Goal: Transaction & Acquisition: Purchase product/service

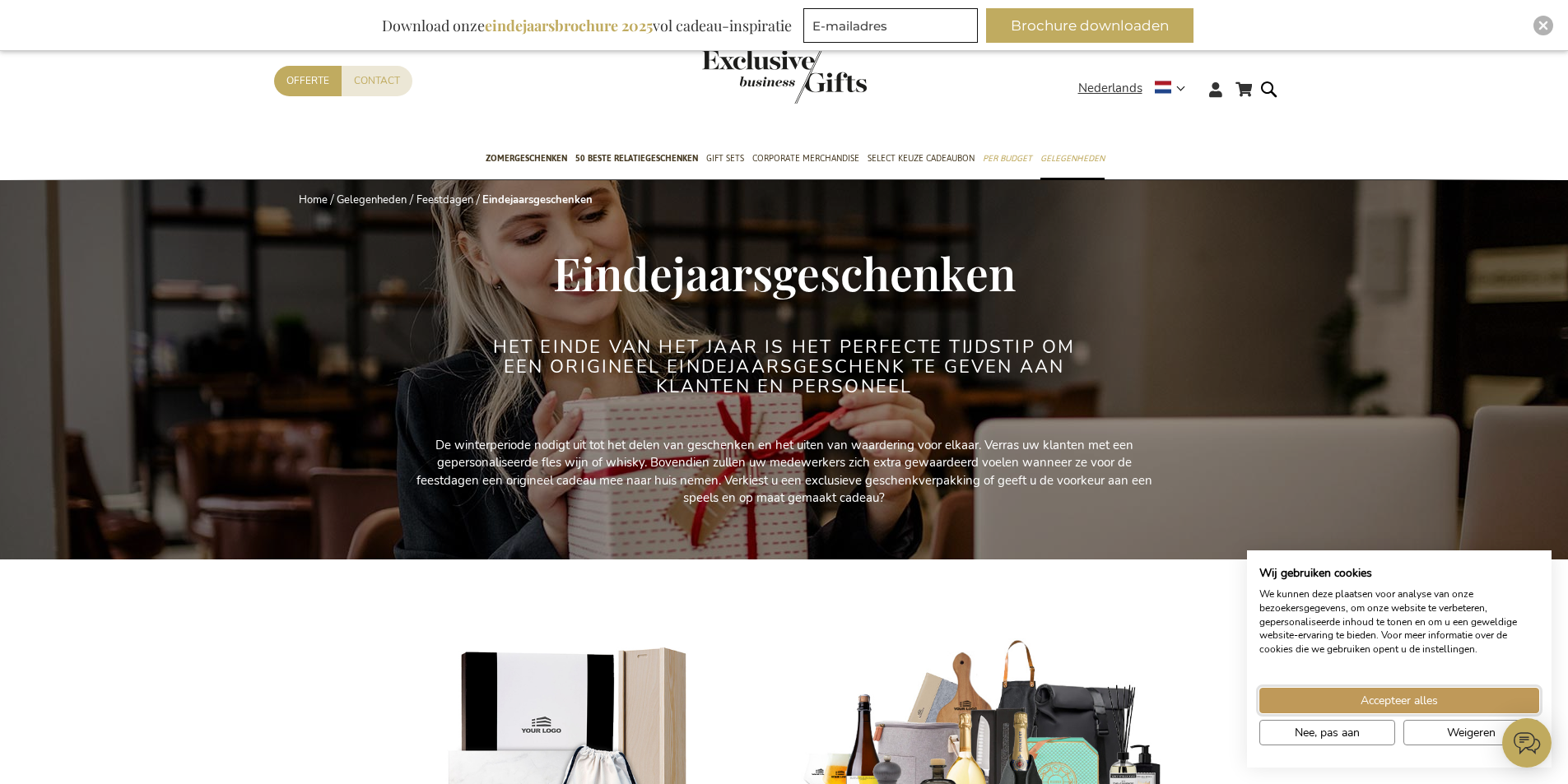
click at [1399, 702] on span "Accepteer alles" at bounding box center [1399, 701] width 77 height 17
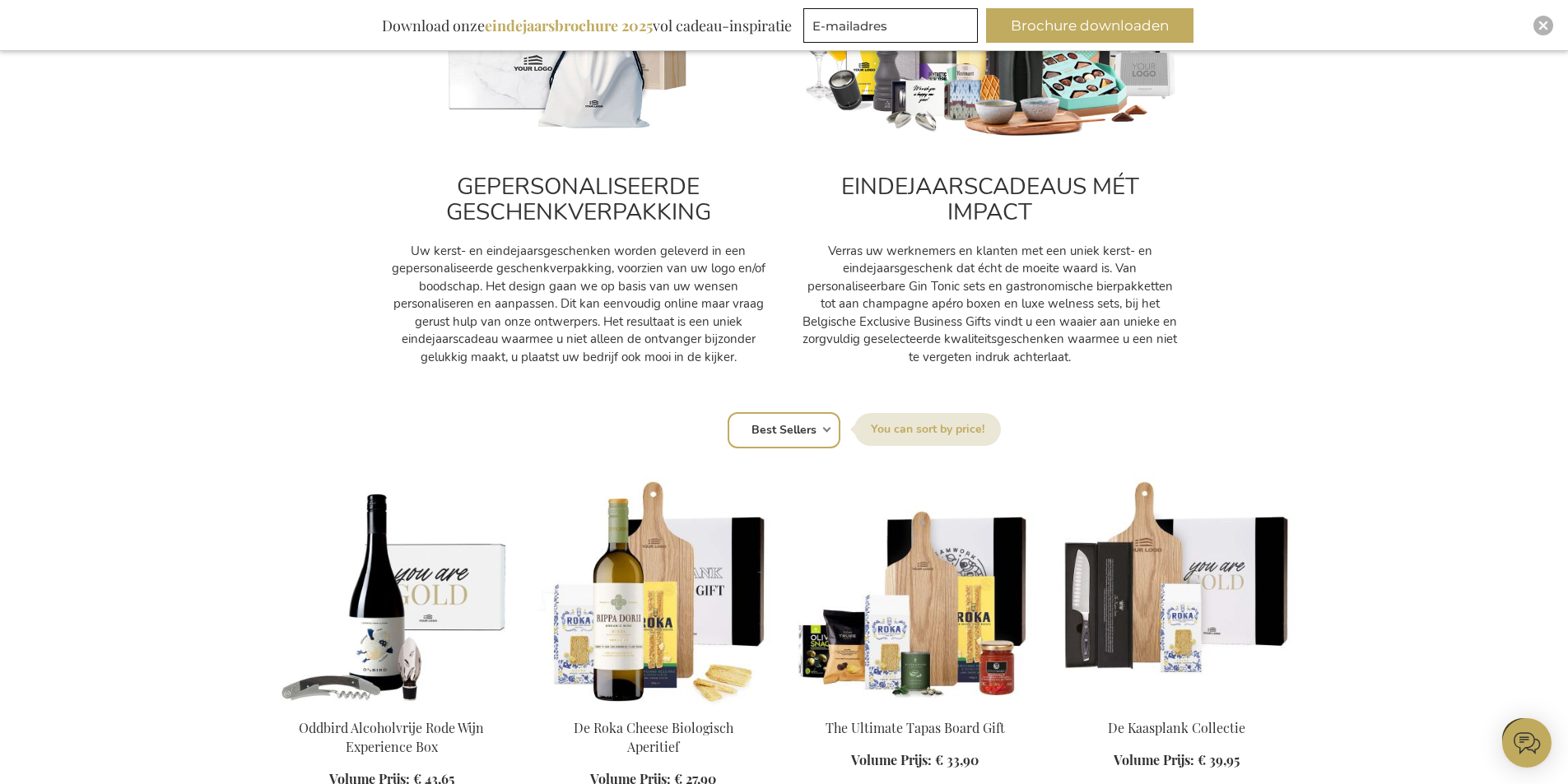
scroll to position [741, 0]
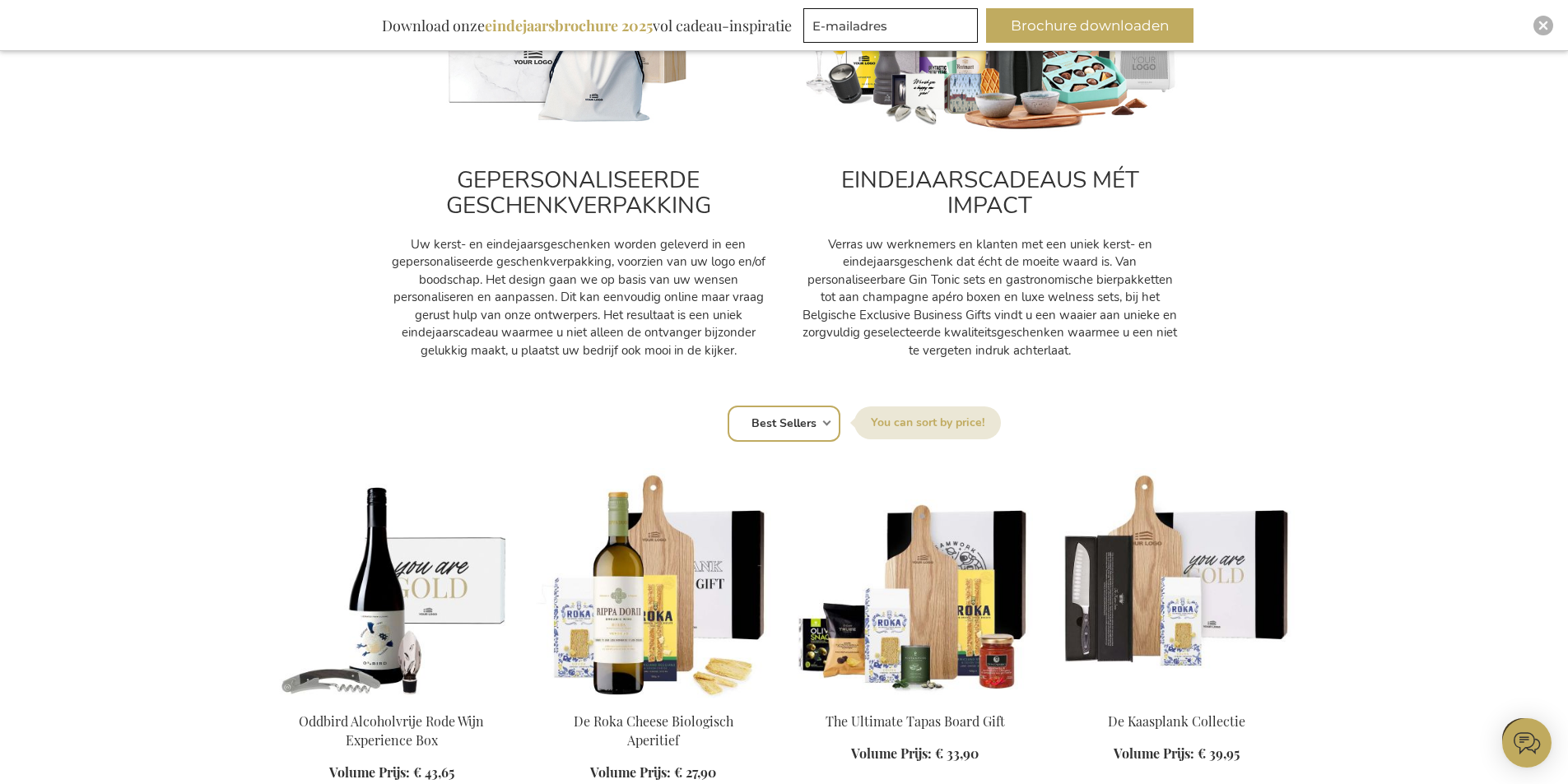
click at [816, 437] on select "Positie Best Sellers Meest bekeken Nieuw Biggest Saving Price: low to high Pric…" at bounding box center [784, 424] width 113 height 37
select select "most_viewed"
click at [728, 406] on select "Positie Best Sellers Meest bekeken Nieuw Biggest Saving Price: low to high Pric…" at bounding box center [784, 424] width 113 height 37
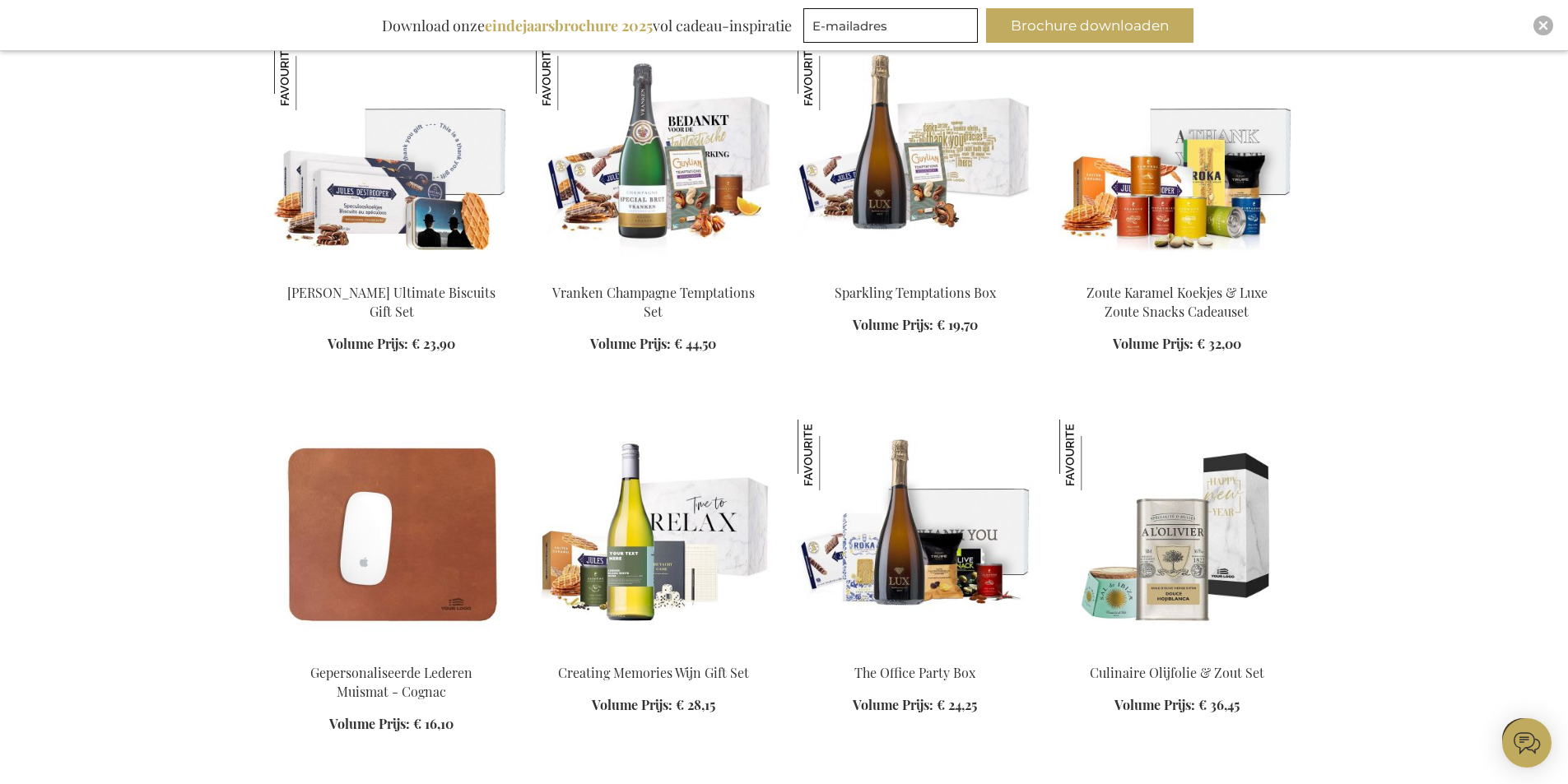
scroll to position [1729, 0]
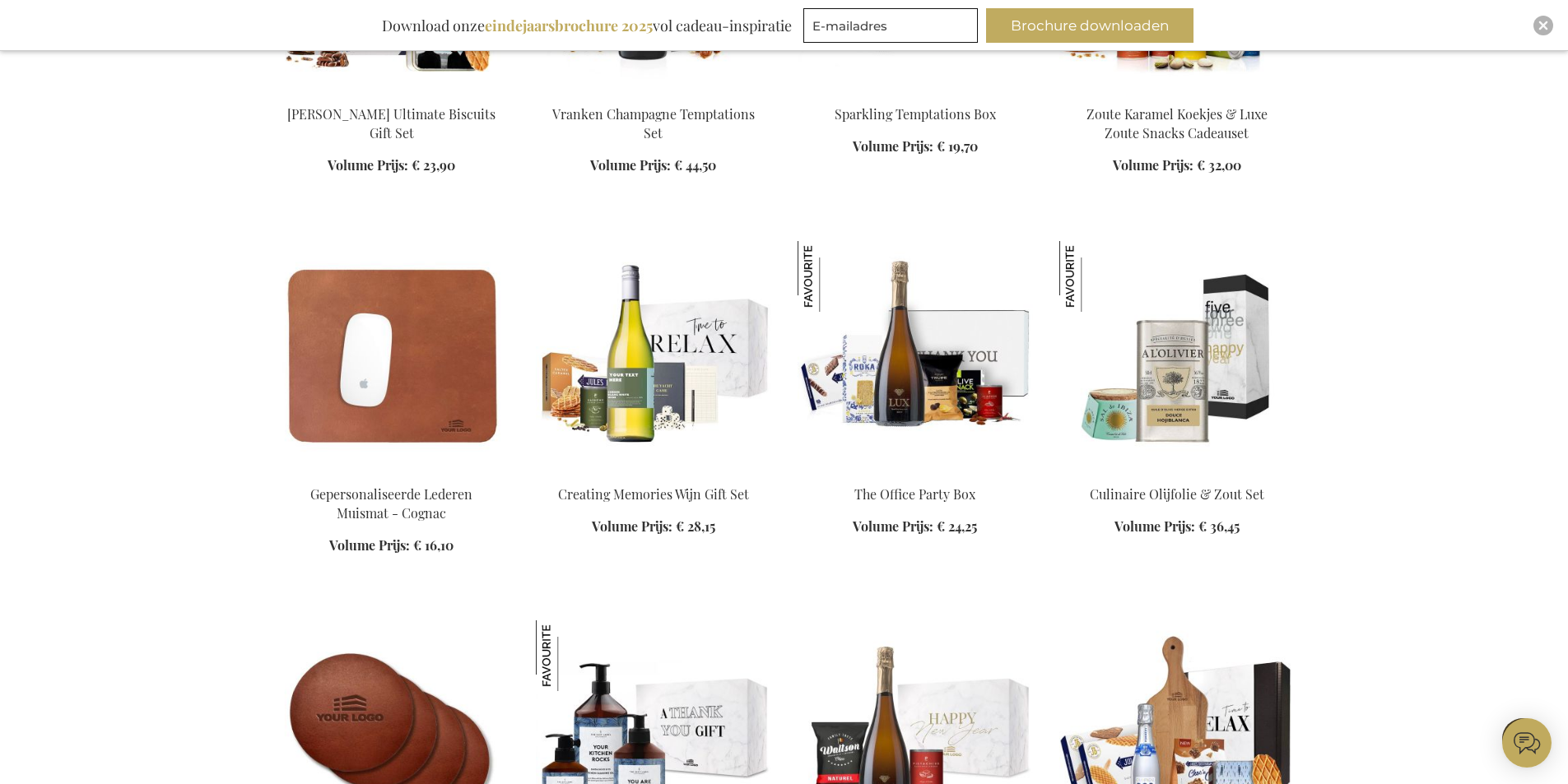
click at [1170, 392] on img at bounding box center [1176, 356] width 235 height 230
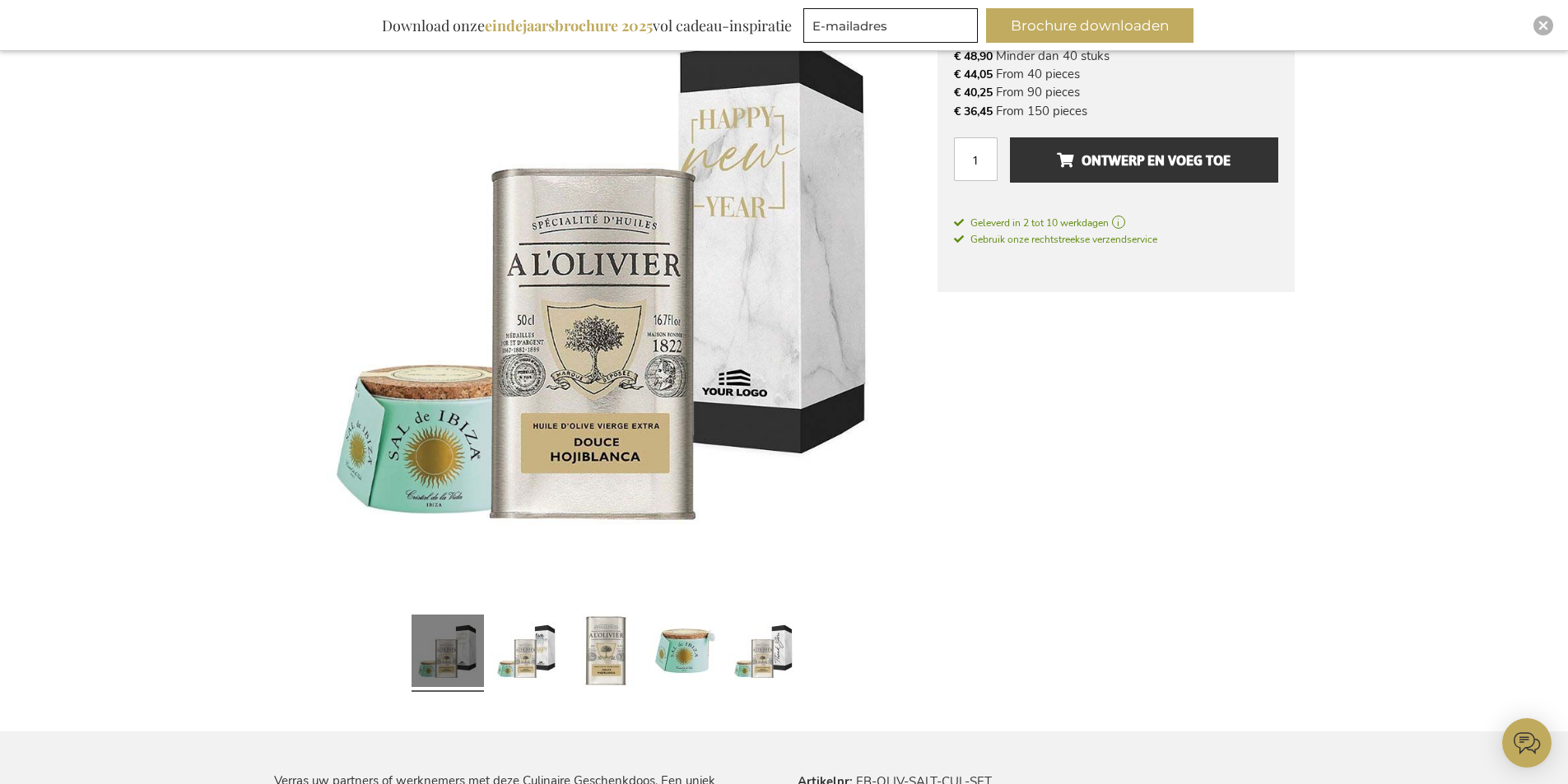
scroll to position [576, 0]
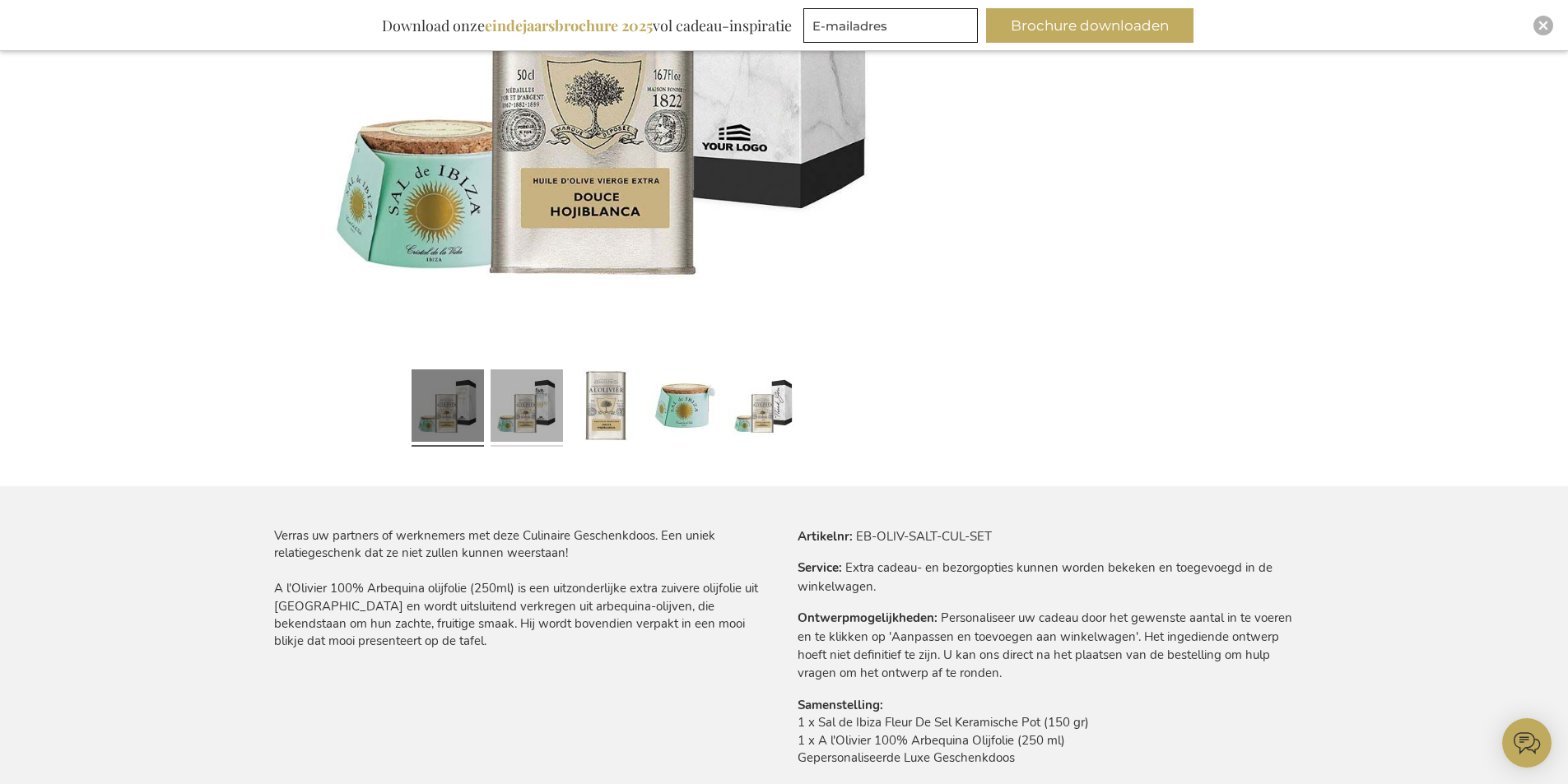
click at [529, 399] on link at bounding box center [526, 408] width 72 height 91
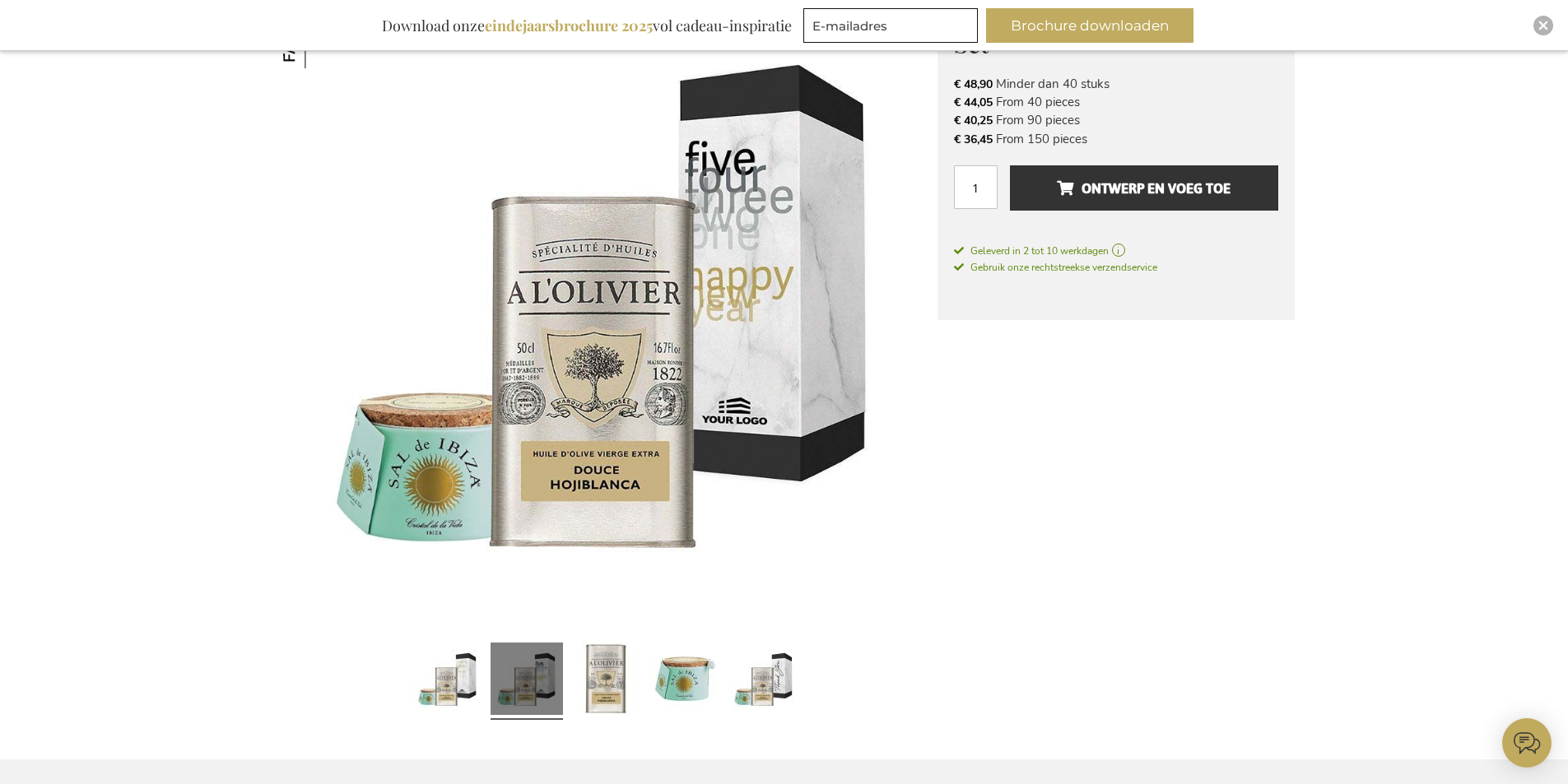
scroll to position [330, 0]
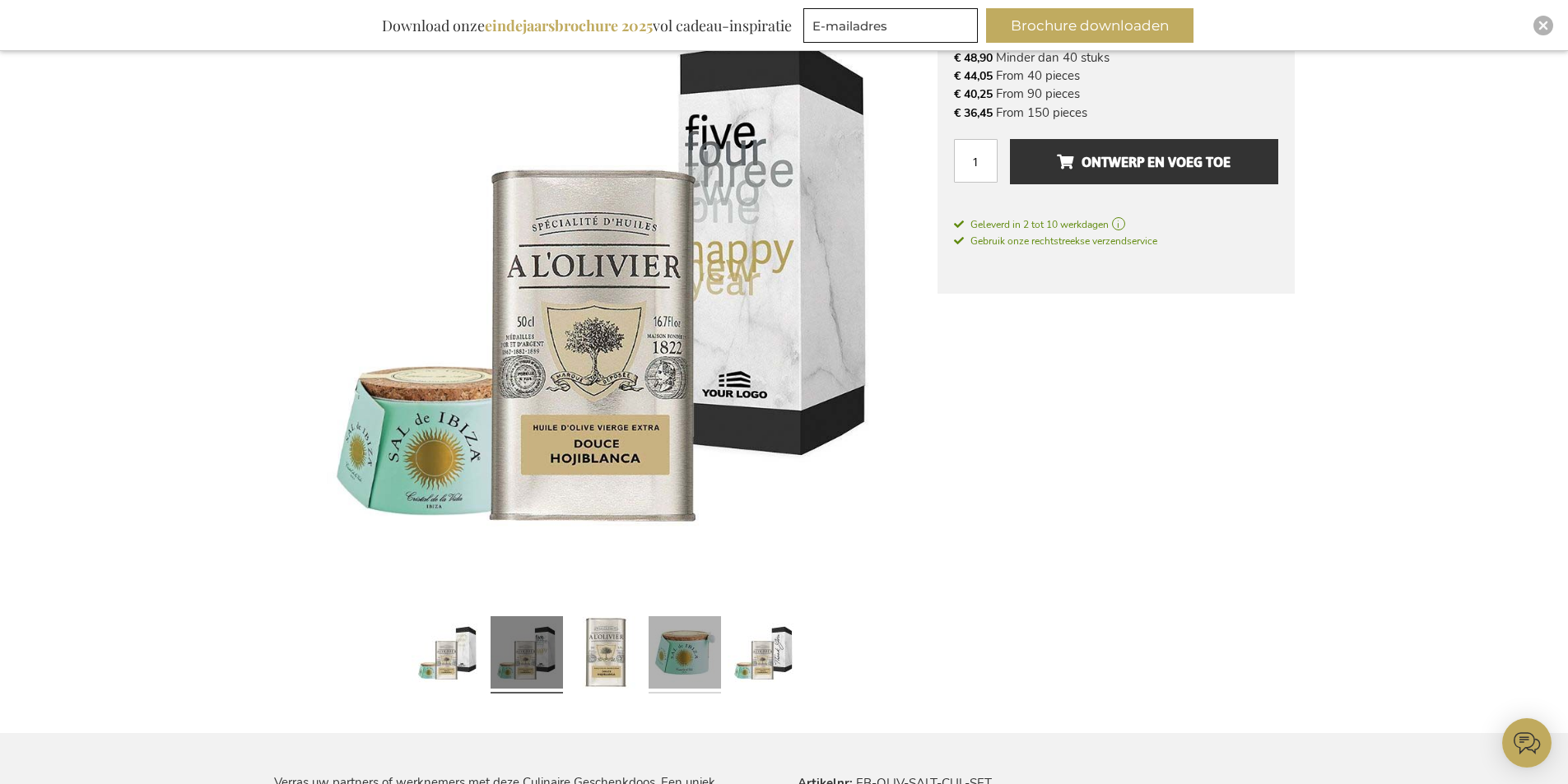
click at [687, 652] on link at bounding box center [685, 655] width 72 height 91
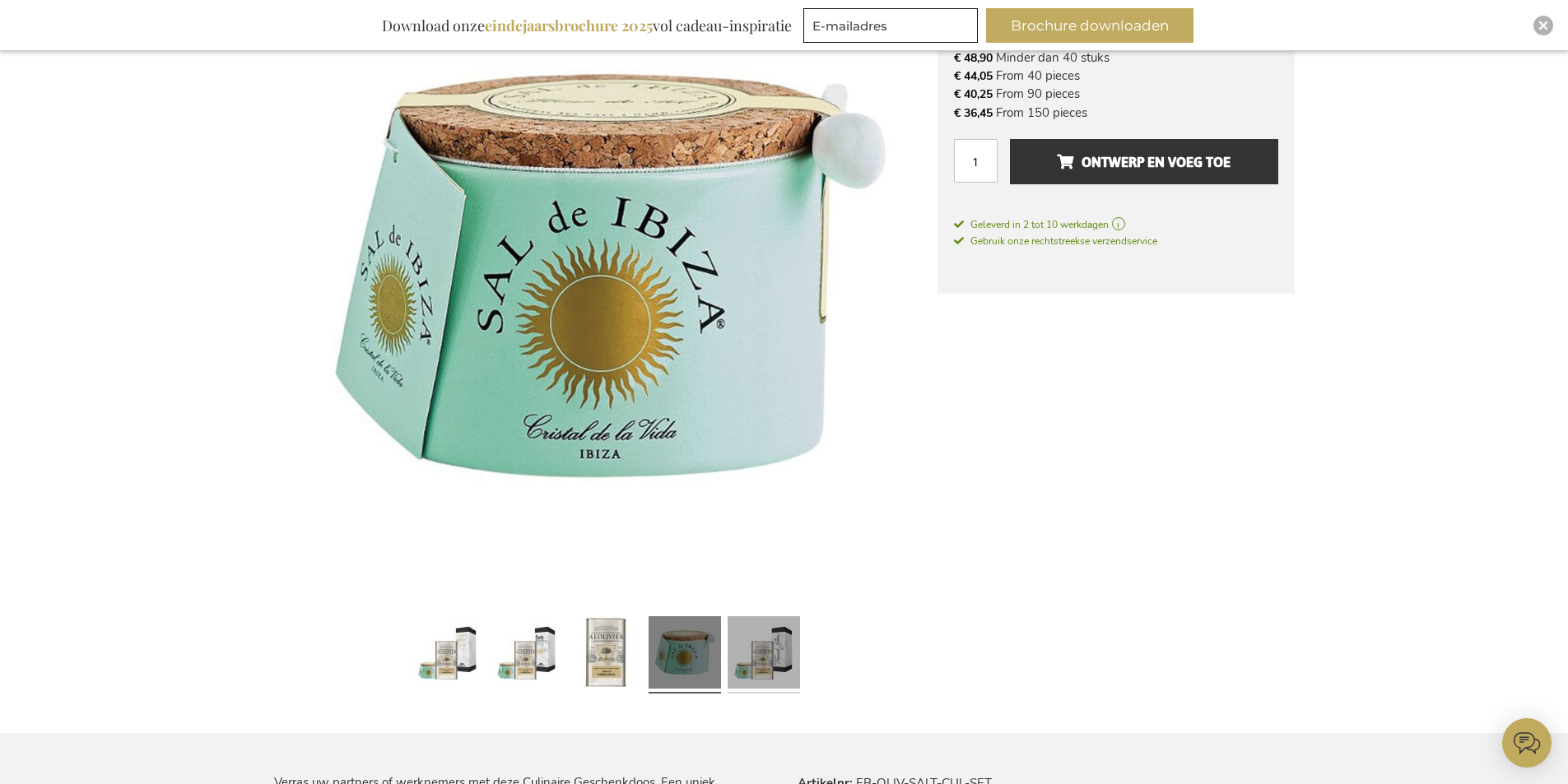
click at [781, 646] on link at bounding box center [764, 655] width 72 height 91
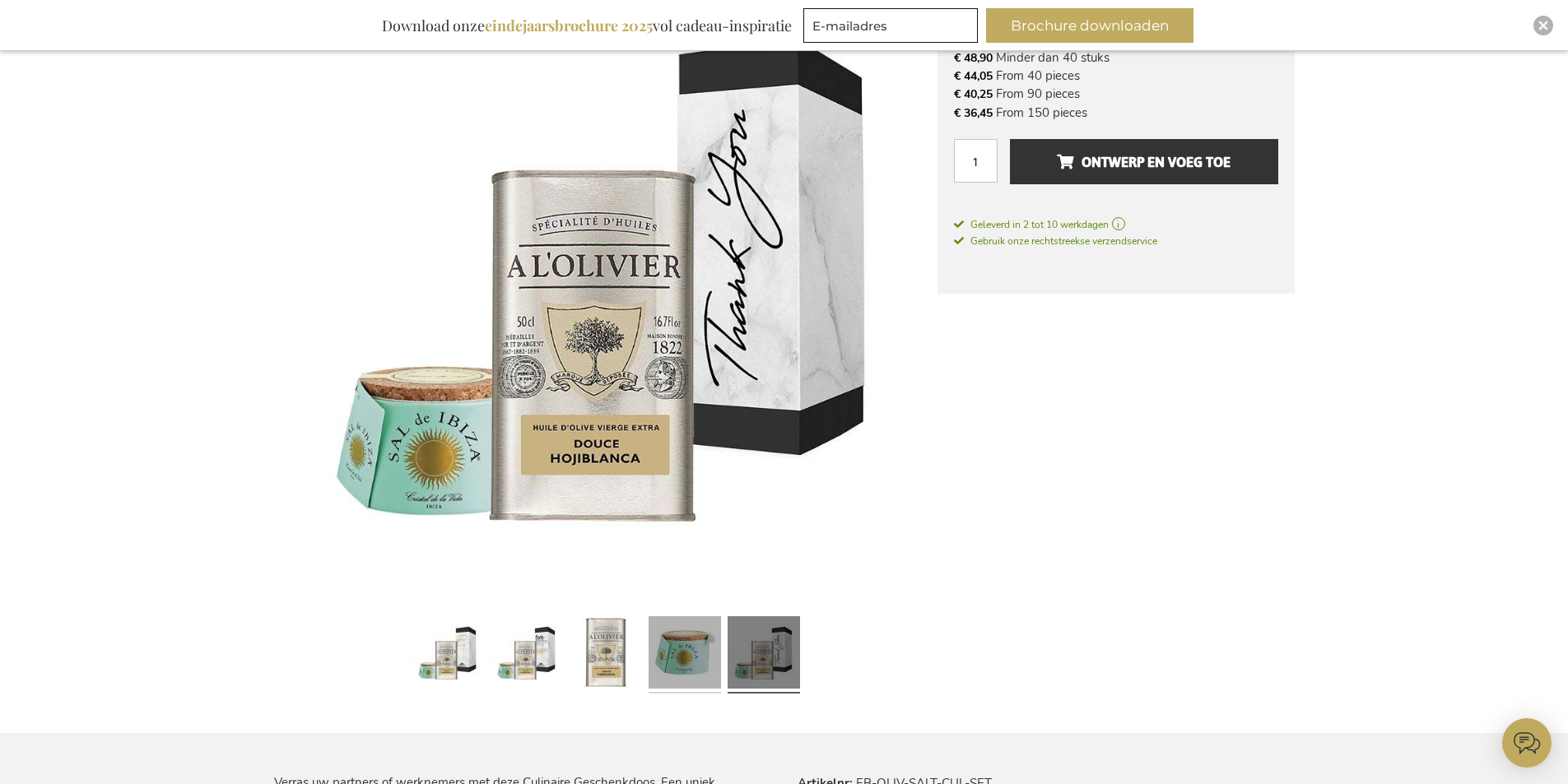
click at [694, 646] on link at bounding box center [685, 655] width 72 height 91
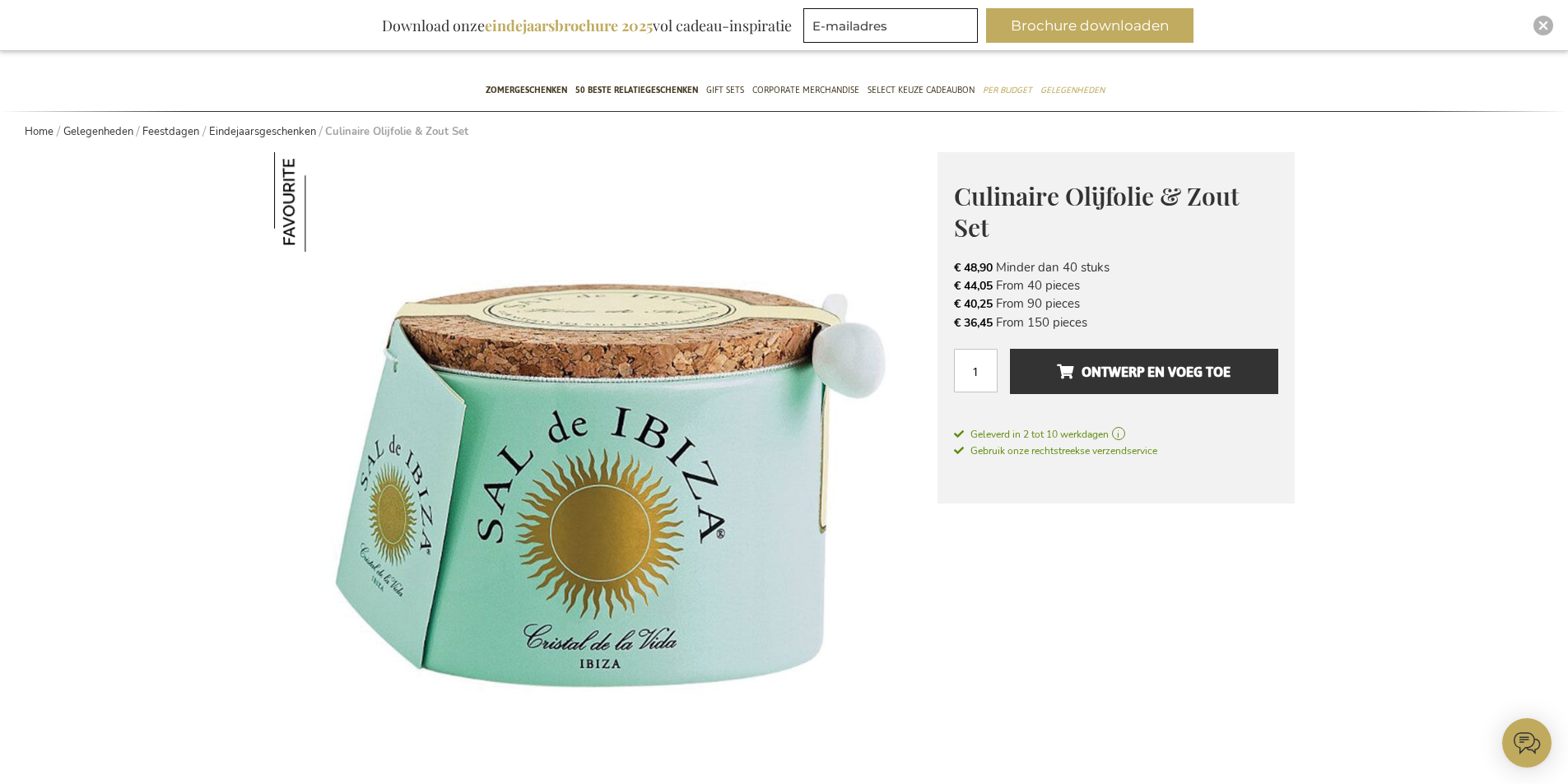
scroll to position [0, 0]
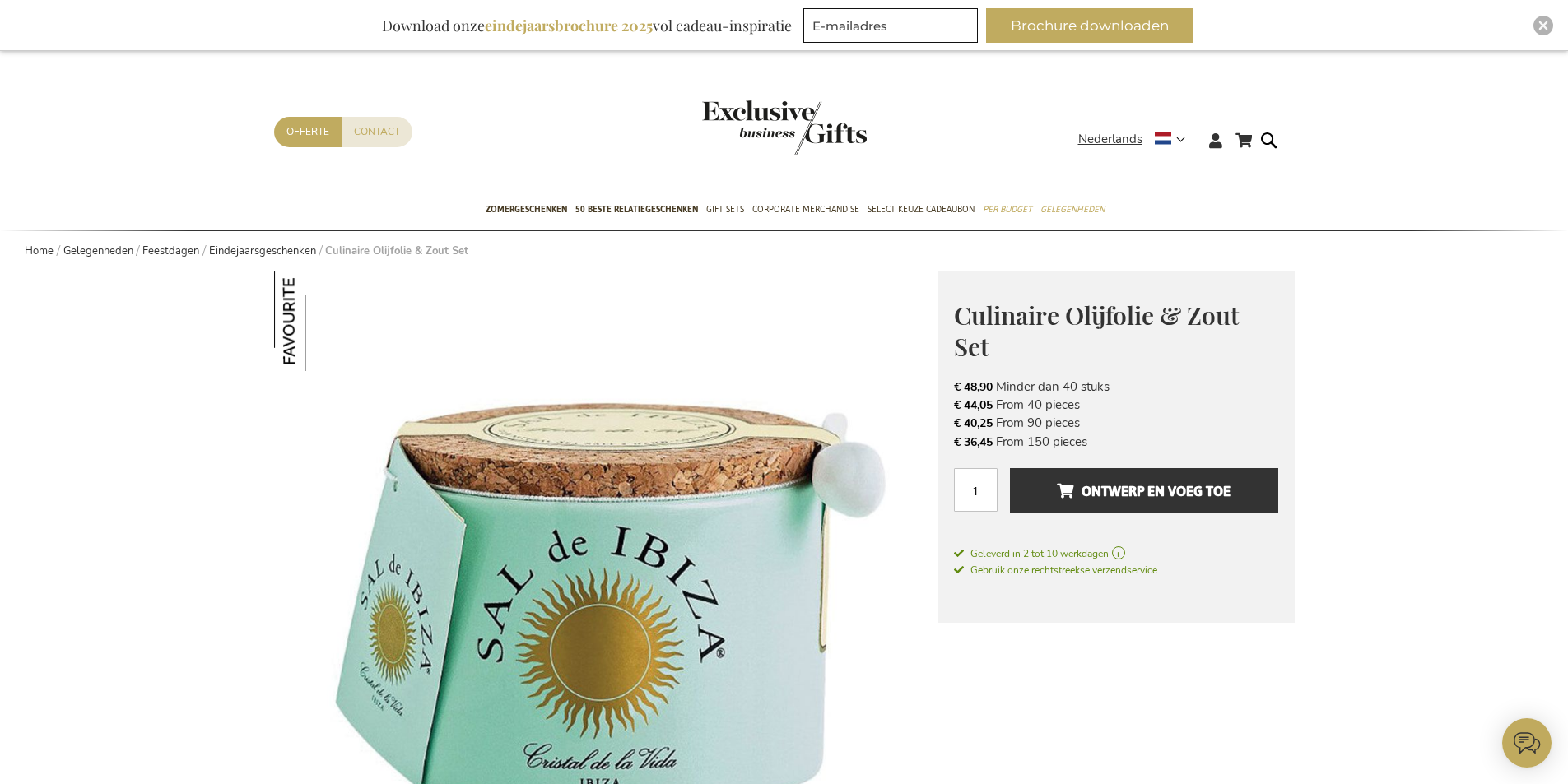
click at [786, 127] on img "store logo" at bounding box center [784, 127] width 165 height 54
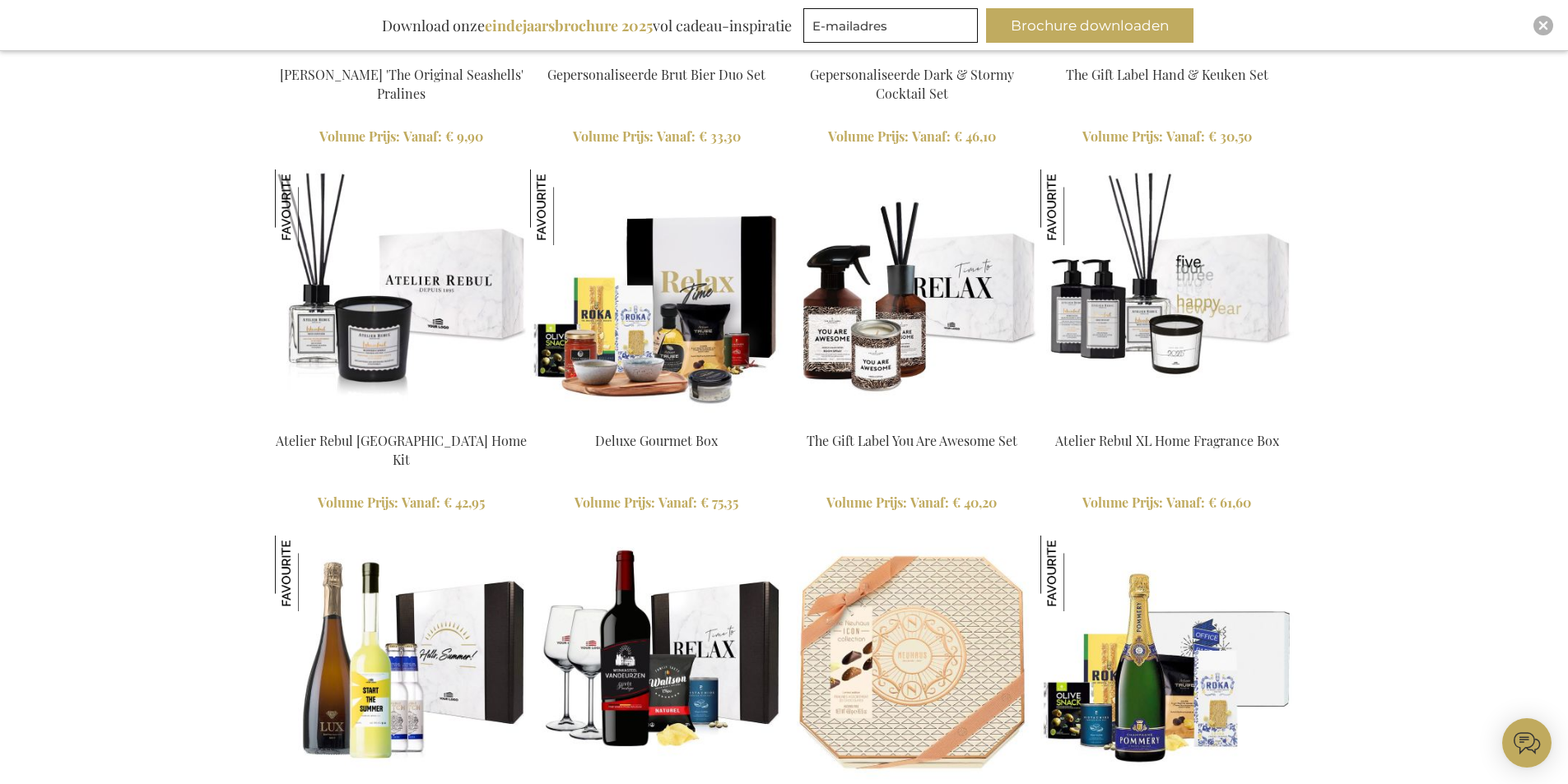
scroll to position [2716, 0]
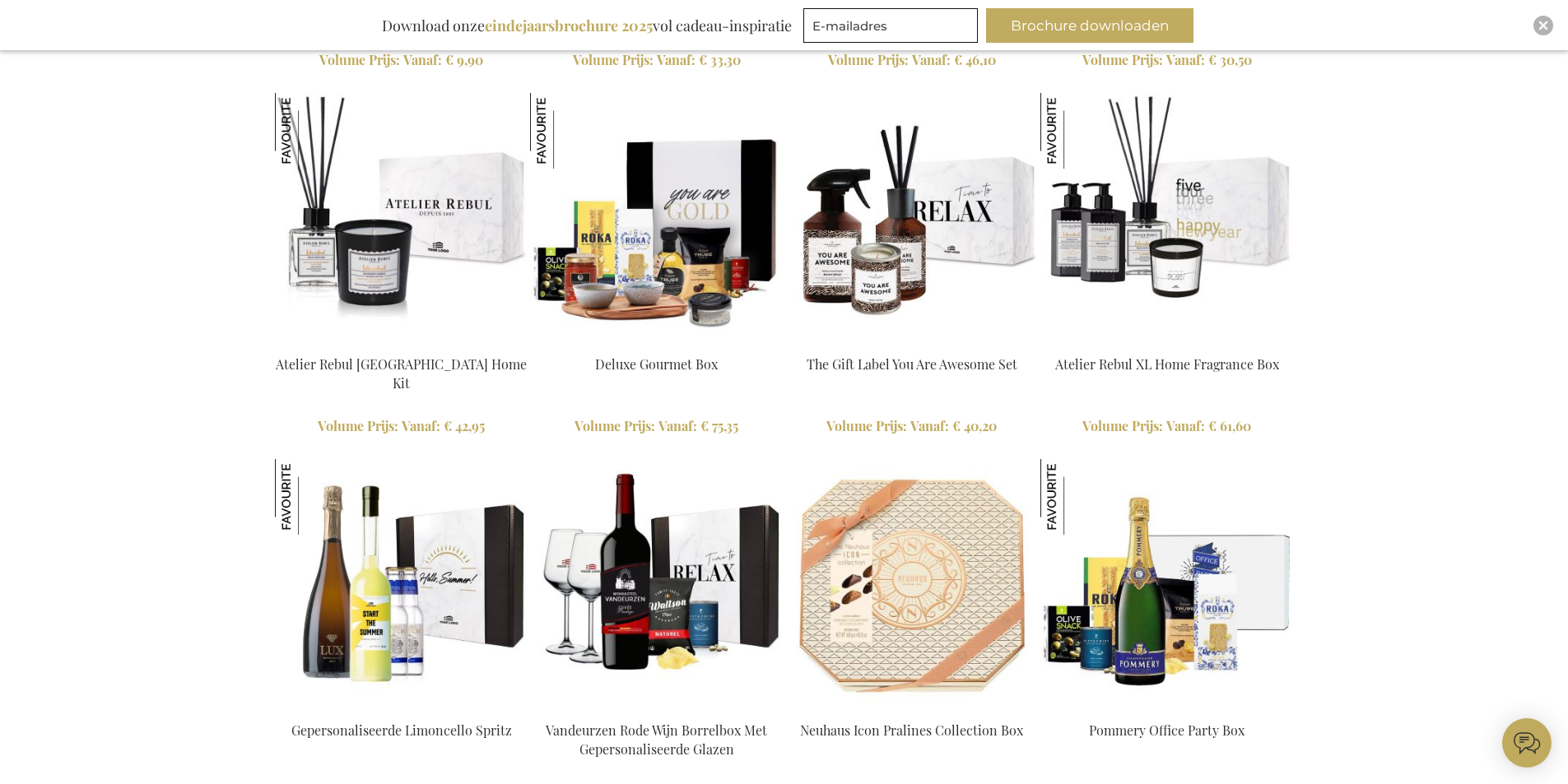
click at [657, 201] on img at bounding box center [657, 219] width 253 height 253
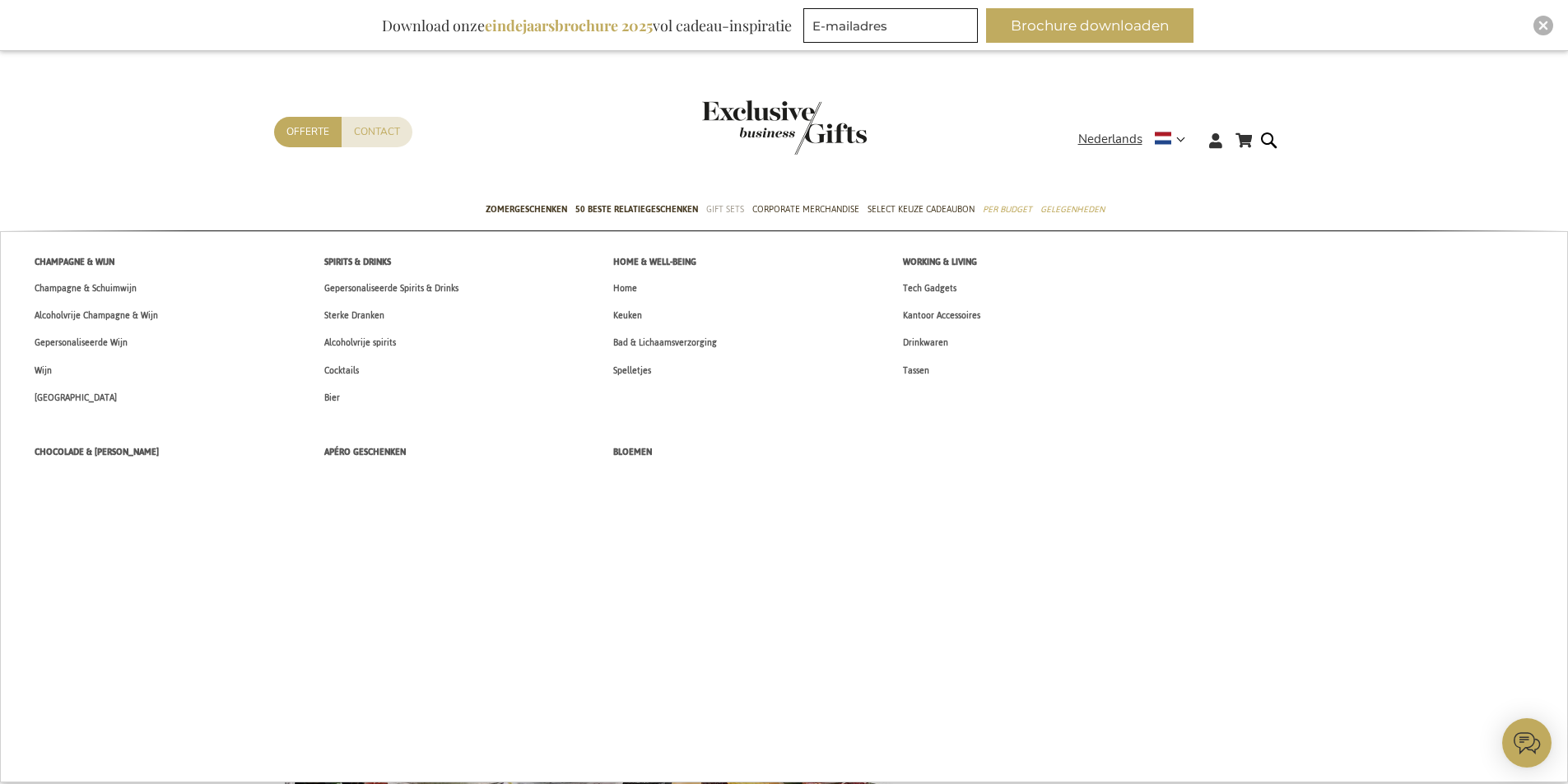
click at [733, 206] on span "Gift Sets" at bounding box center [725, 209] width 38 height 17
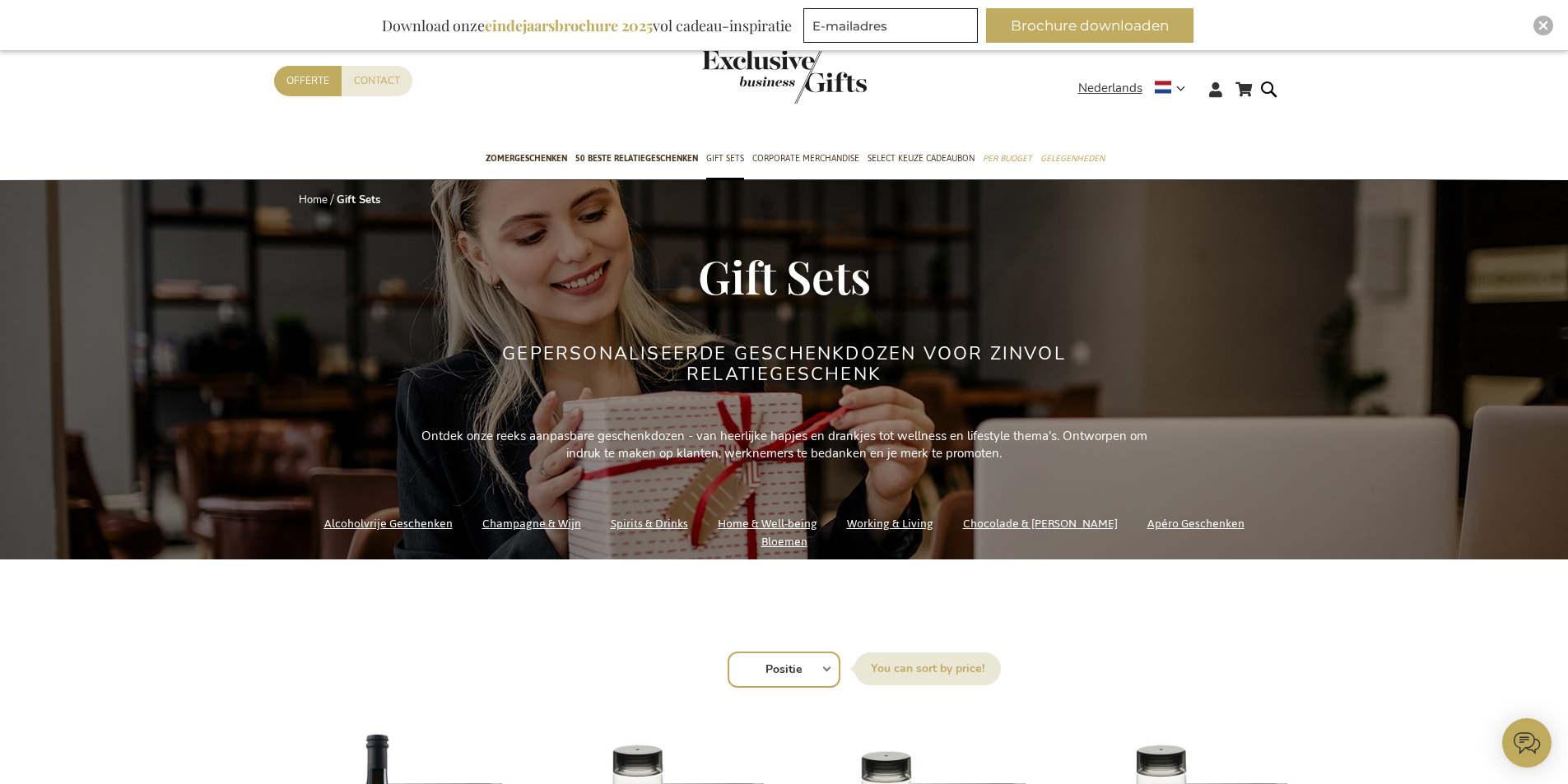
click at [1170, 535] on link "Apéro Geschenken" at bounding box center [1196, 524] width 97 height 22
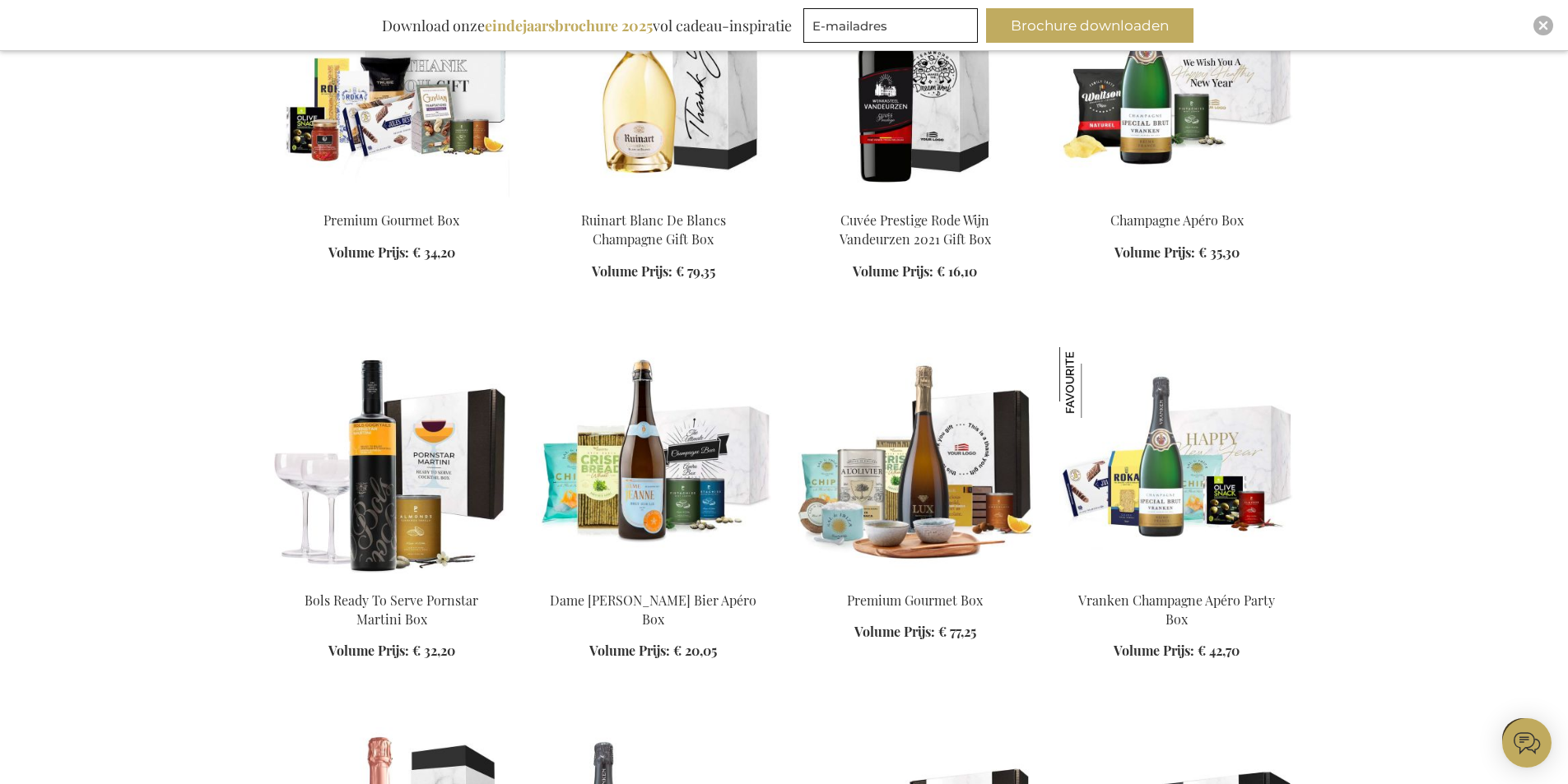
scroll to position [1811, 0]
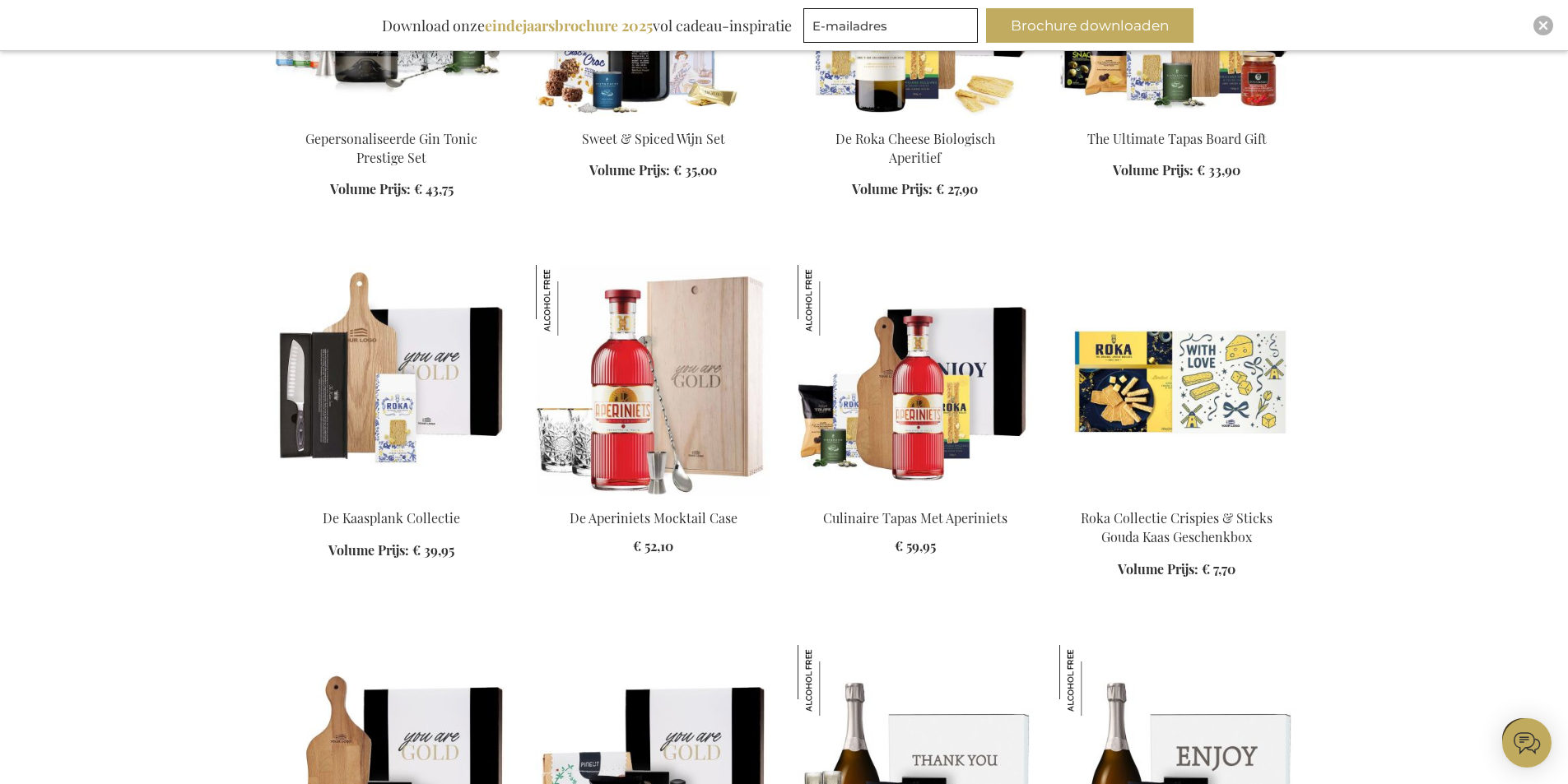
scroll to position [2716, 0]
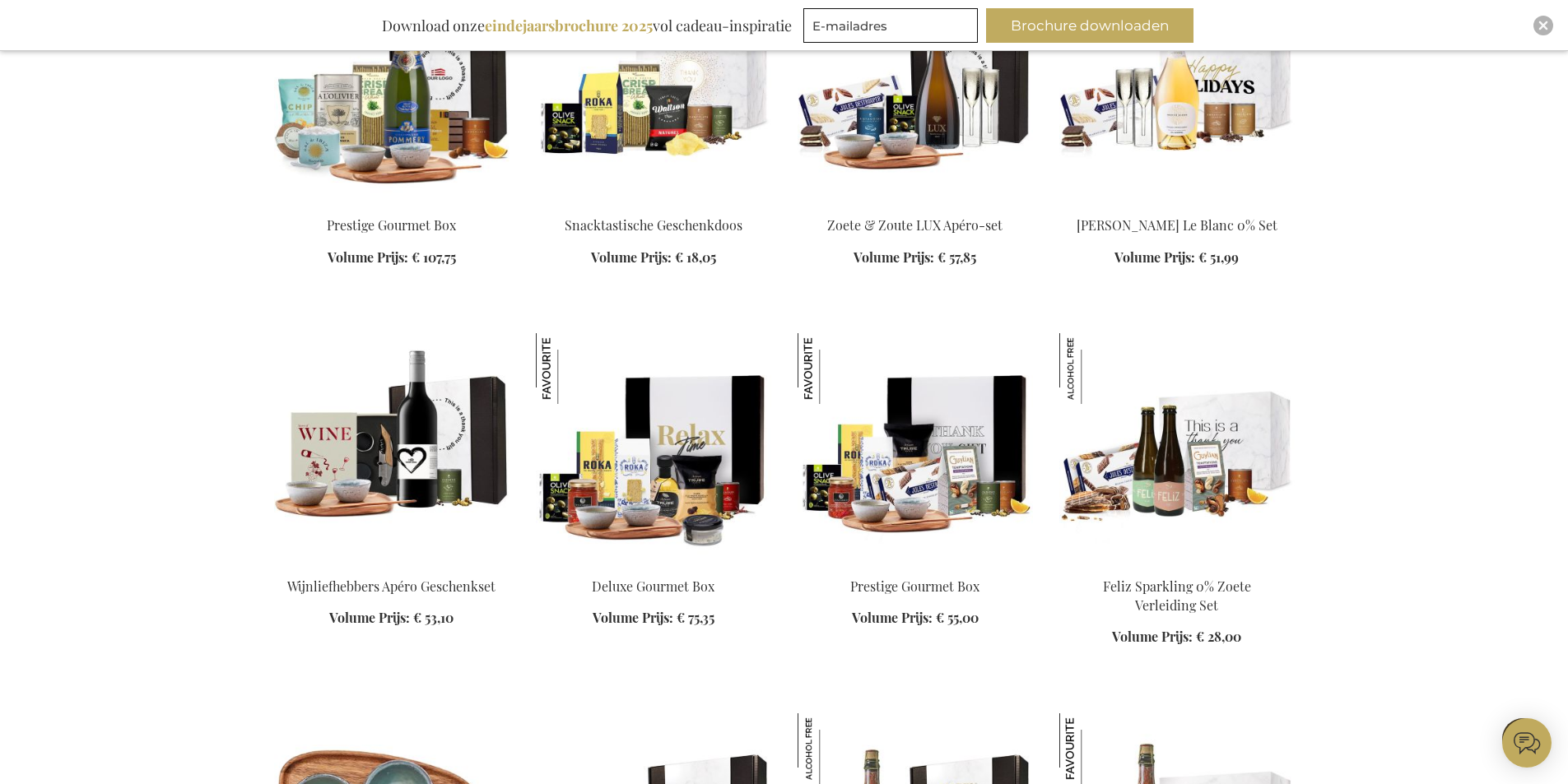
scroll to position [4033, 0]
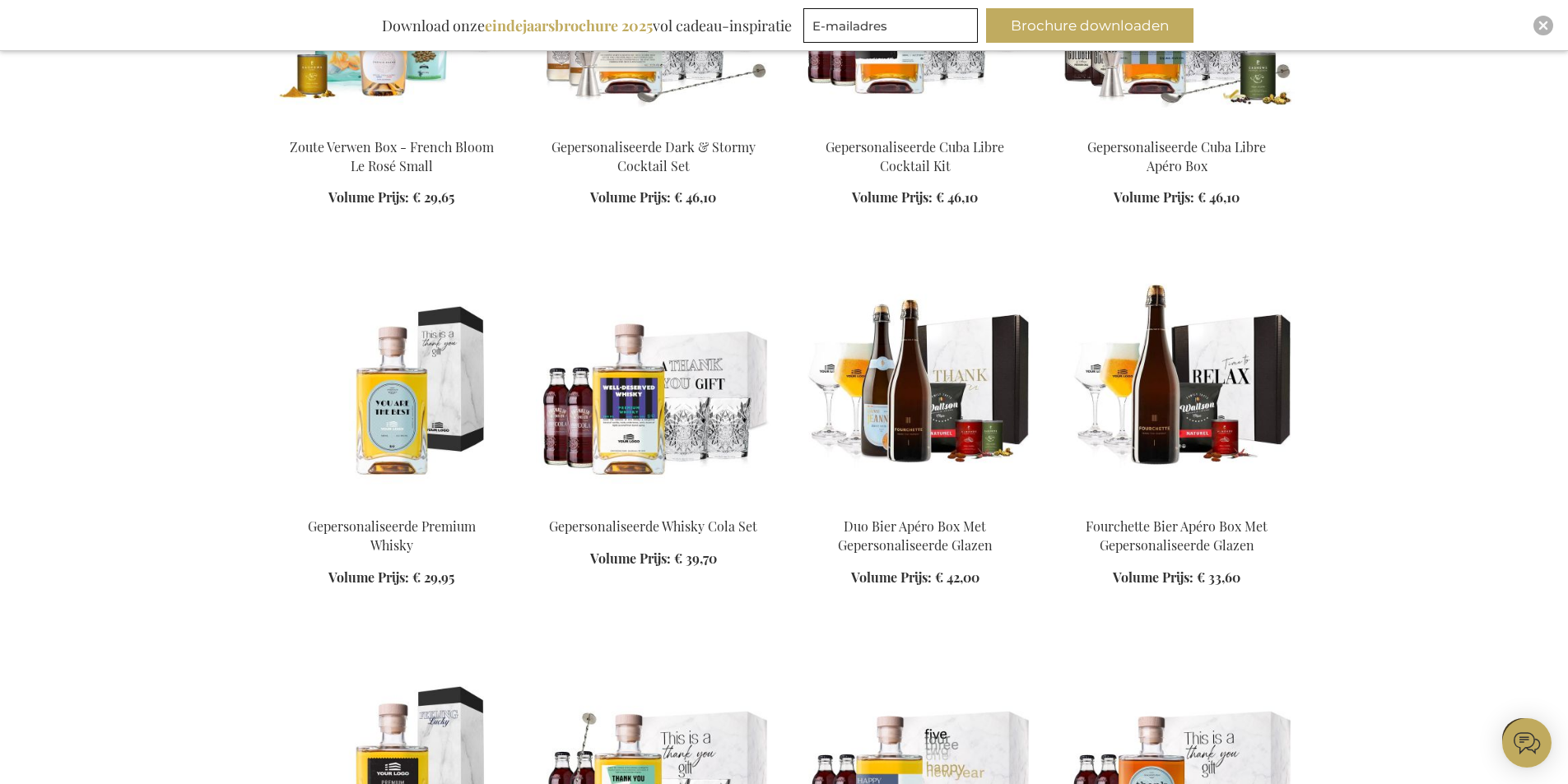
scroll to position [5185, 0]
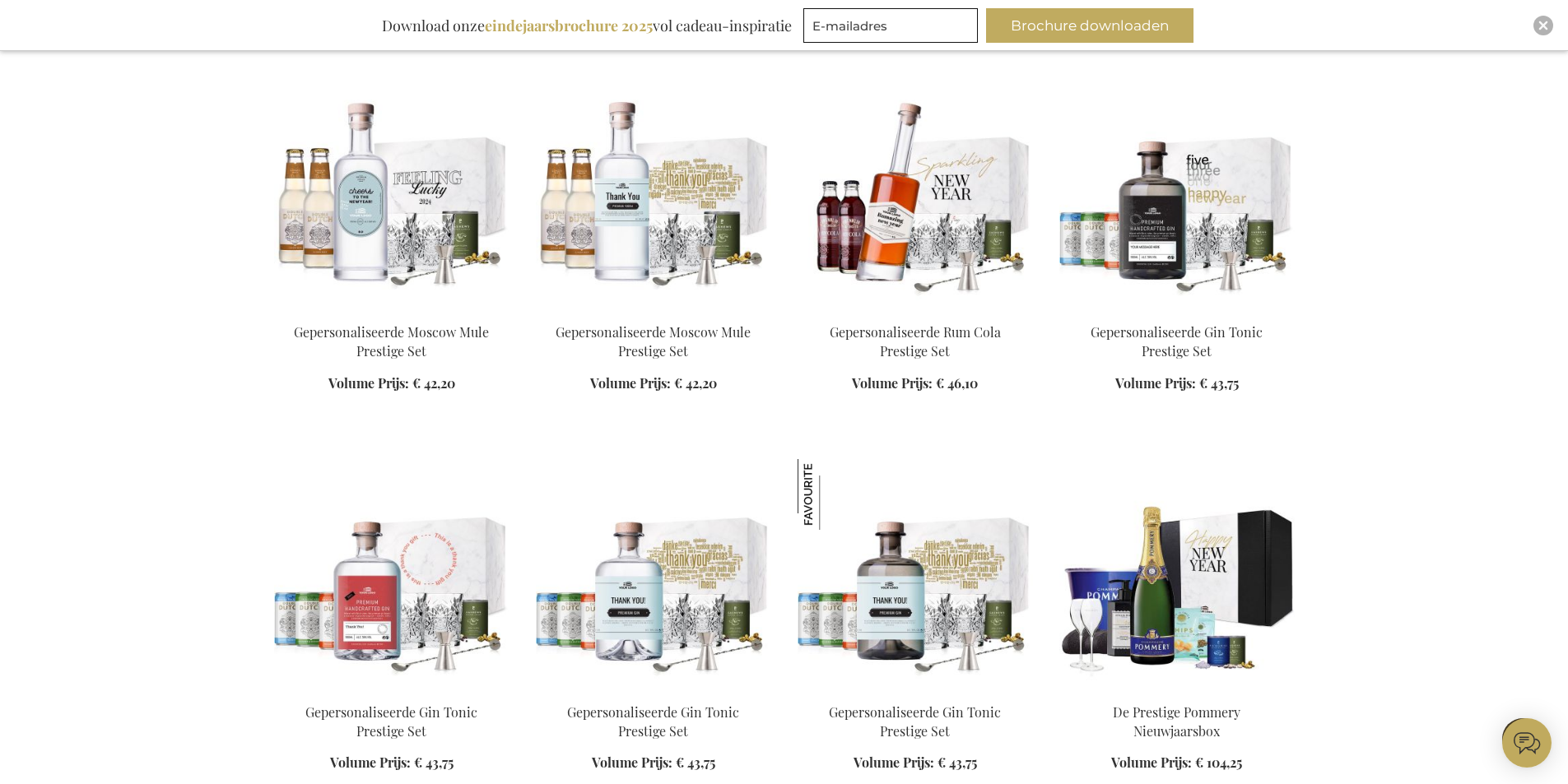
scroll to position [6173, 0]
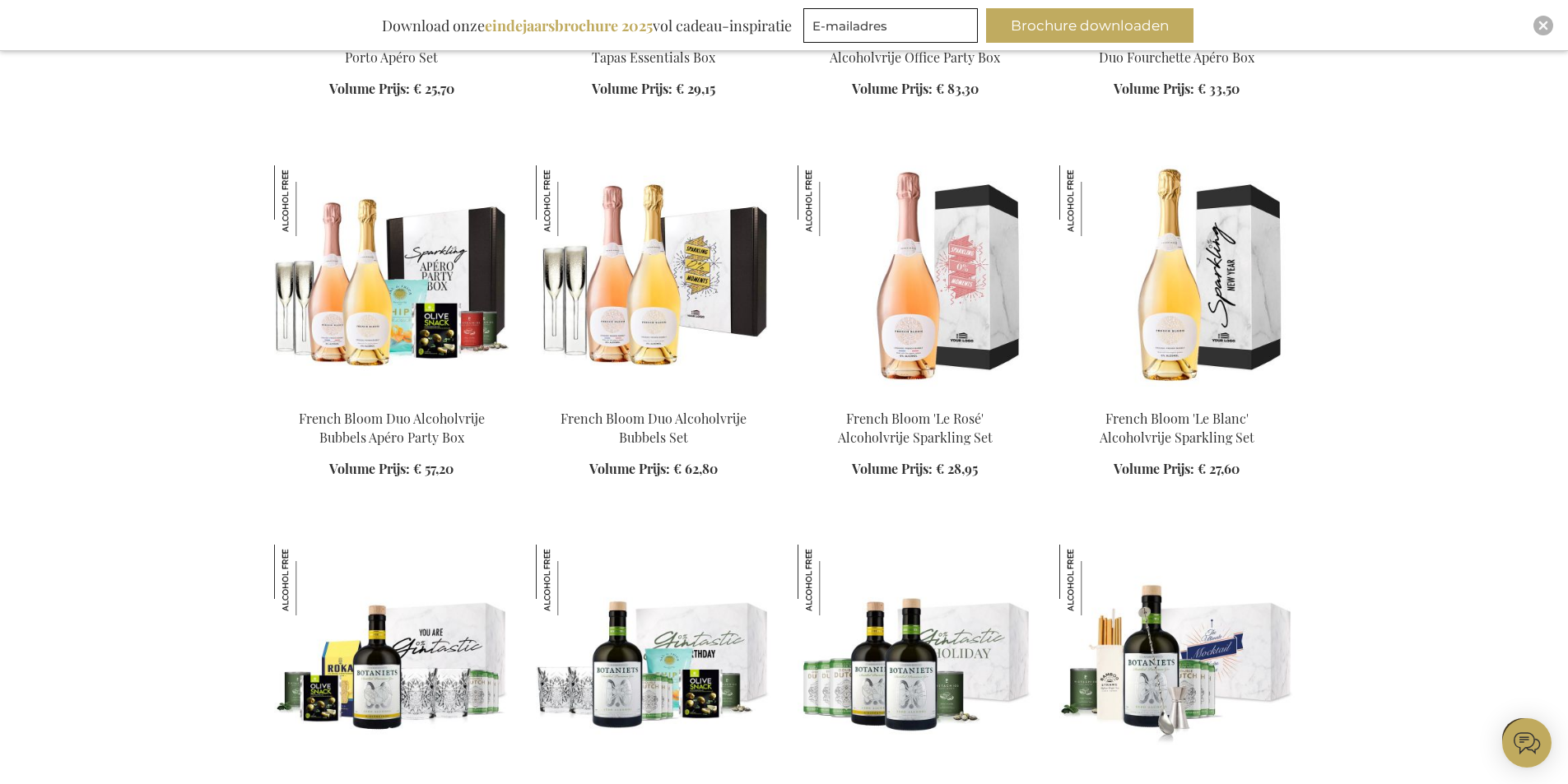
scroll to position [7078, 0]
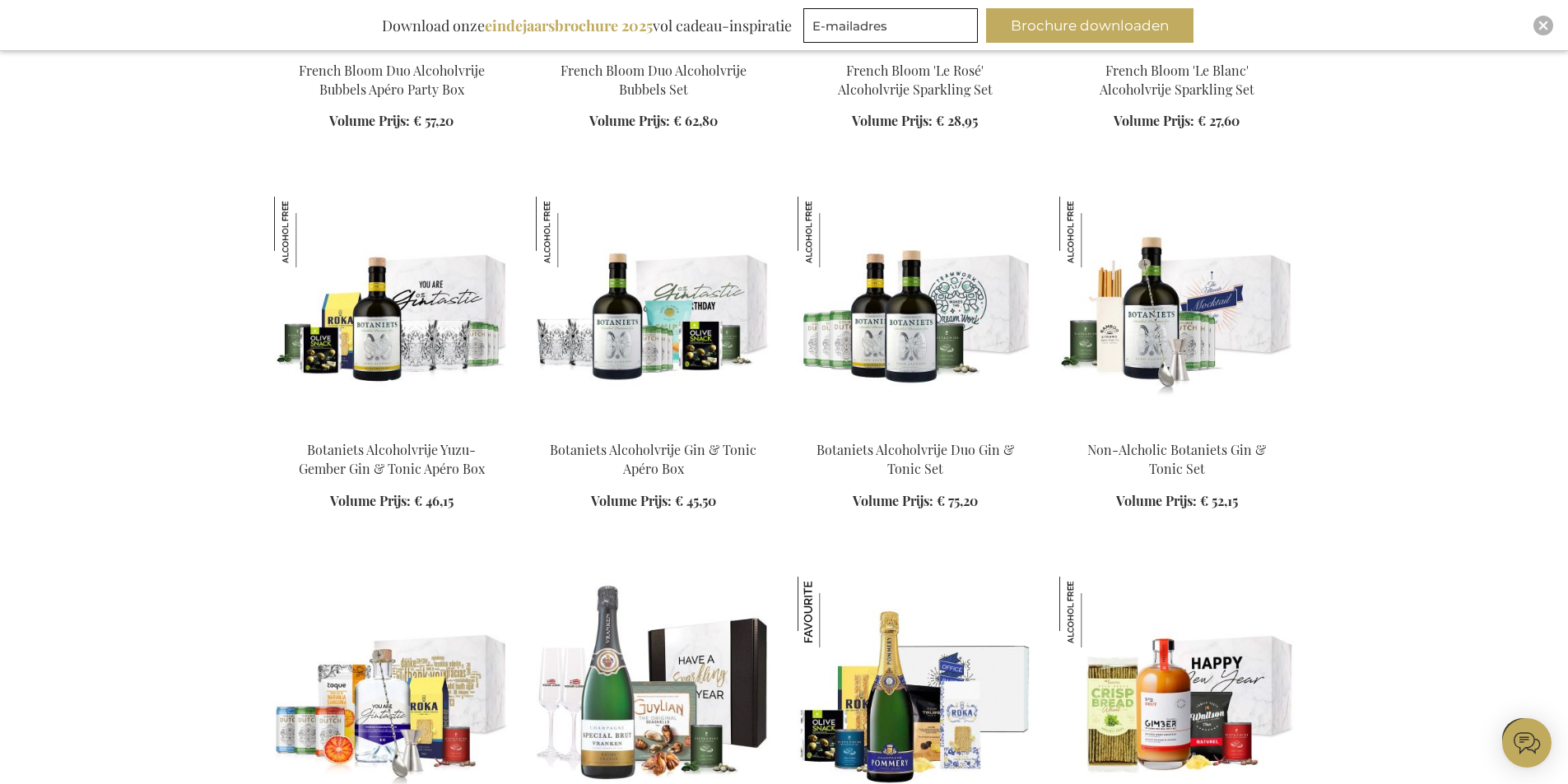
scroll to position [7324, 0]
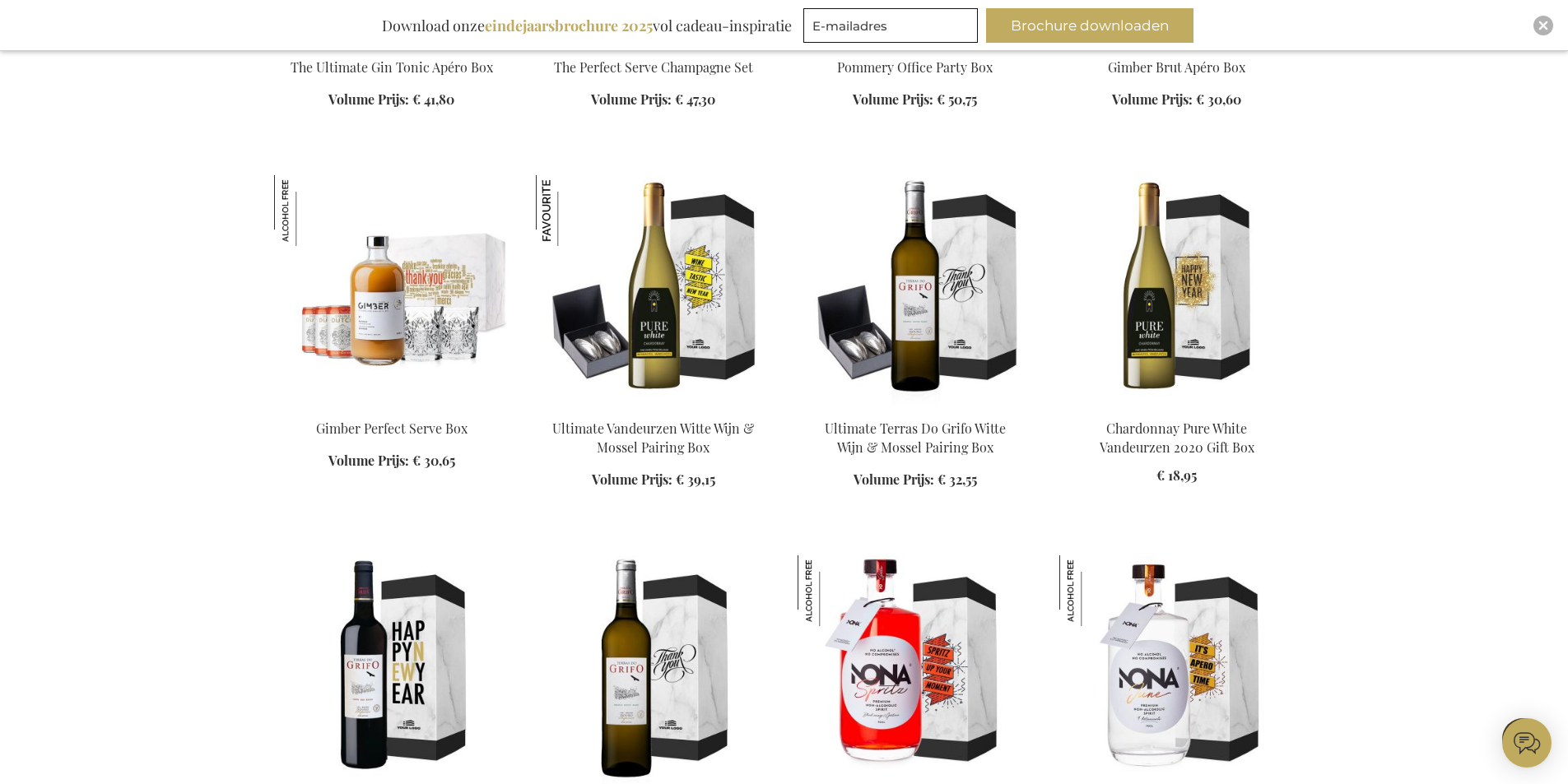
scroll to position [8642, 0]
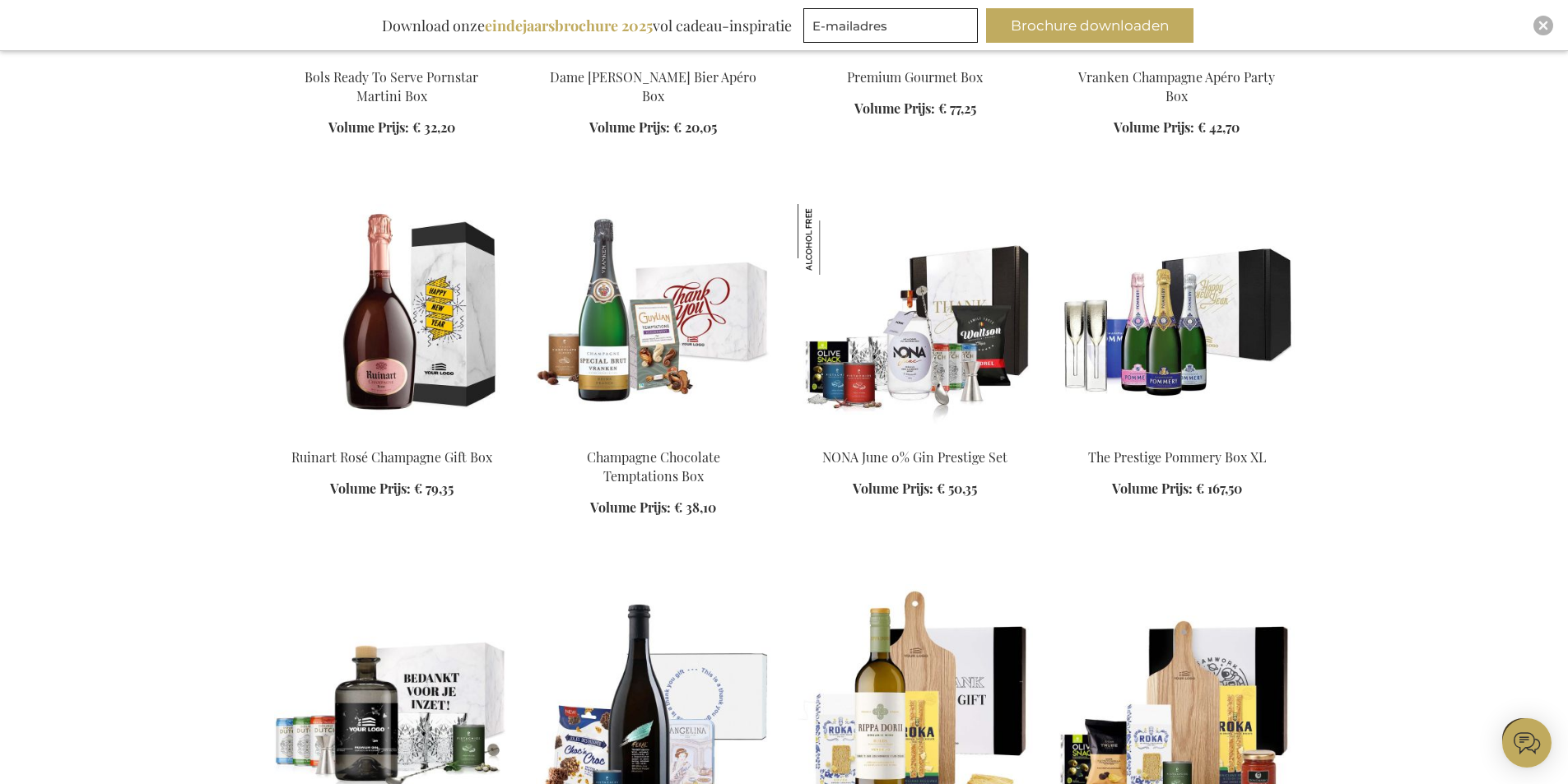
scroll to position [1328, 0]
